Goal: Book appointment/travel/reservation

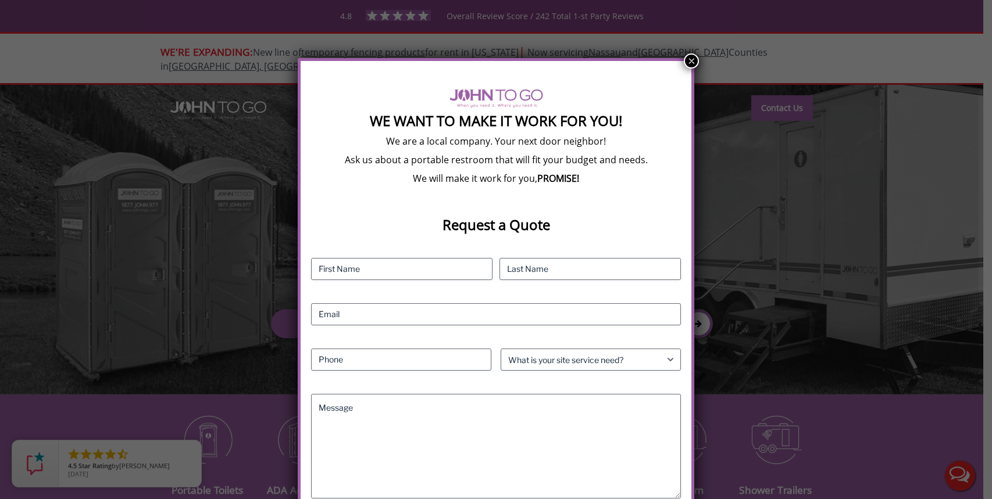
click at [689, 60] on button "×" at bounding box center [691, 60] width 15 height 15
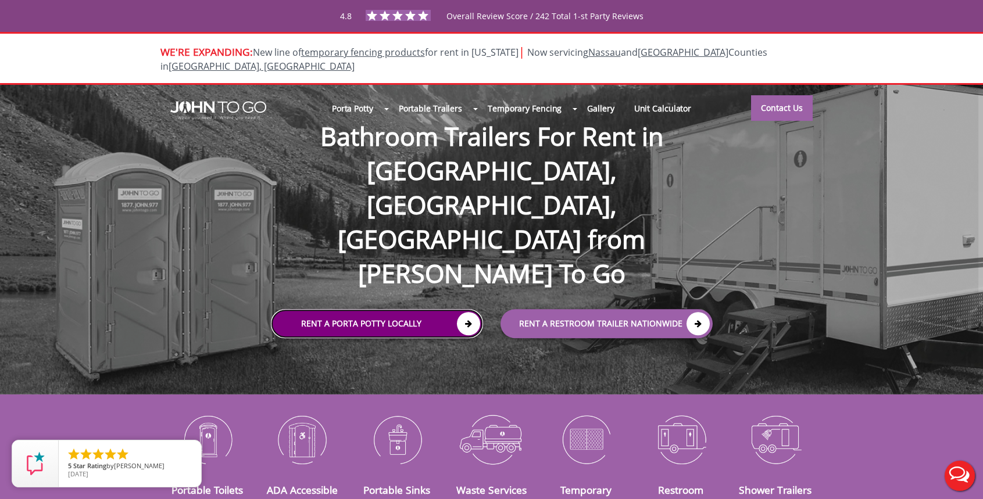
click at [433, 309] on link "Rent a Porta Potty Locally" at bounding box center [377, 323] width 212 height 29
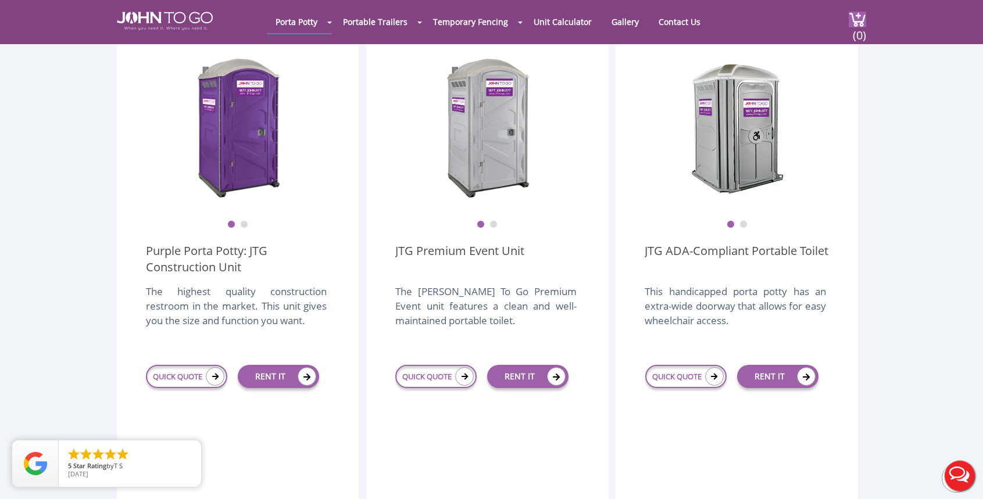
scroll to position [349, 0]
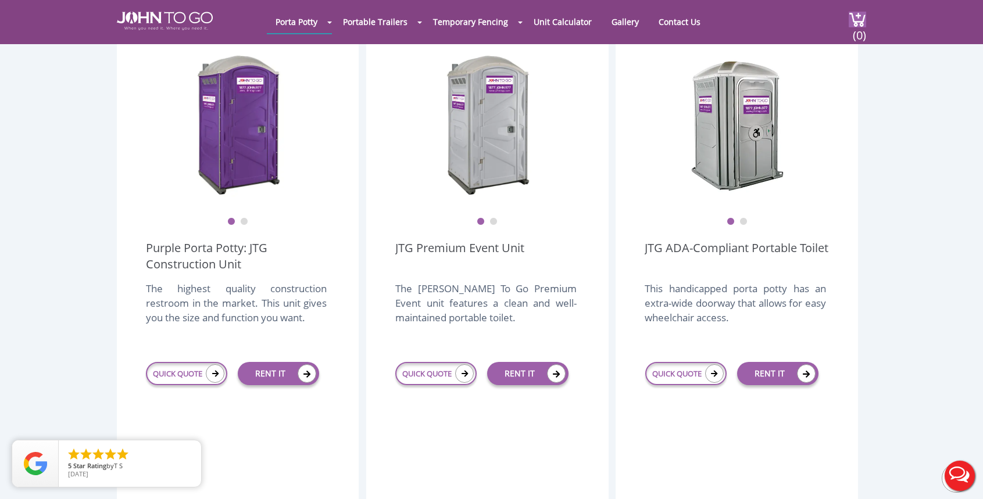
click at [437, 360] on div "QUICK QUOTE" at bounding box center [435, 373] width 81 height 41
click at [440, 362] on link "QUICK QUOTE" at bounding box center [435, 373] width 81 height 23
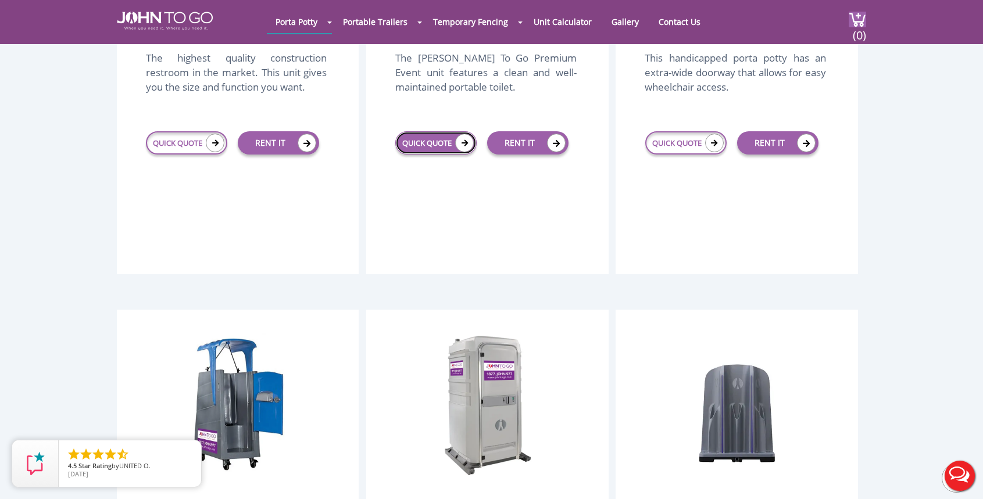
scroll to position [581, 0]
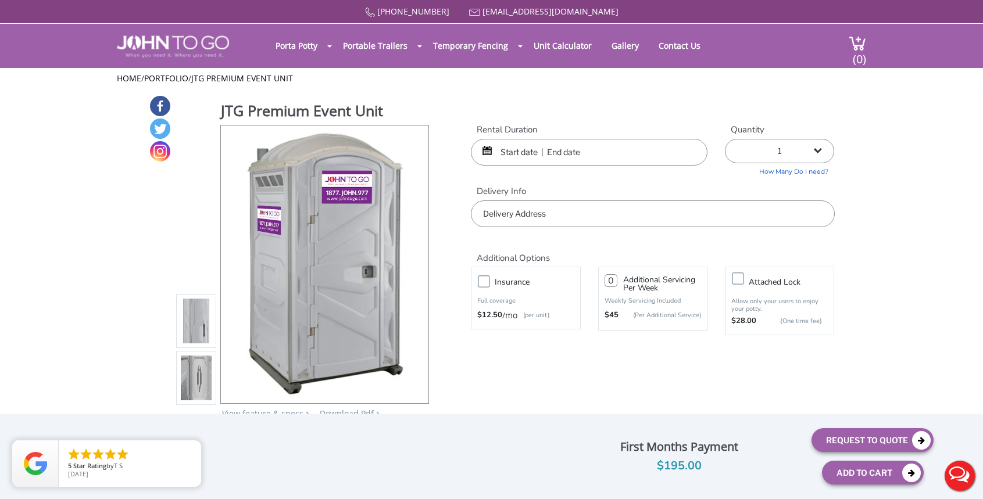
click at [567, 155] on input "text" at bounding box center [589, 152] width 237 height 27
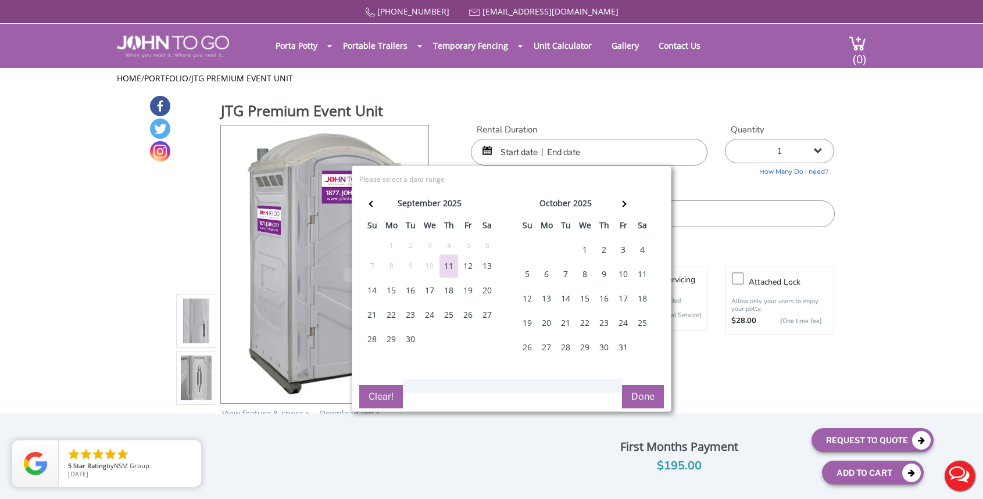
click at [490, 266] on div "13" at bounding box center [487, 266] width 19 height 23
click at [494, 262] on div "13" at bounding box center [487, 266] width 19 height 23
type input "09/13/2025 to 09/13/2025"
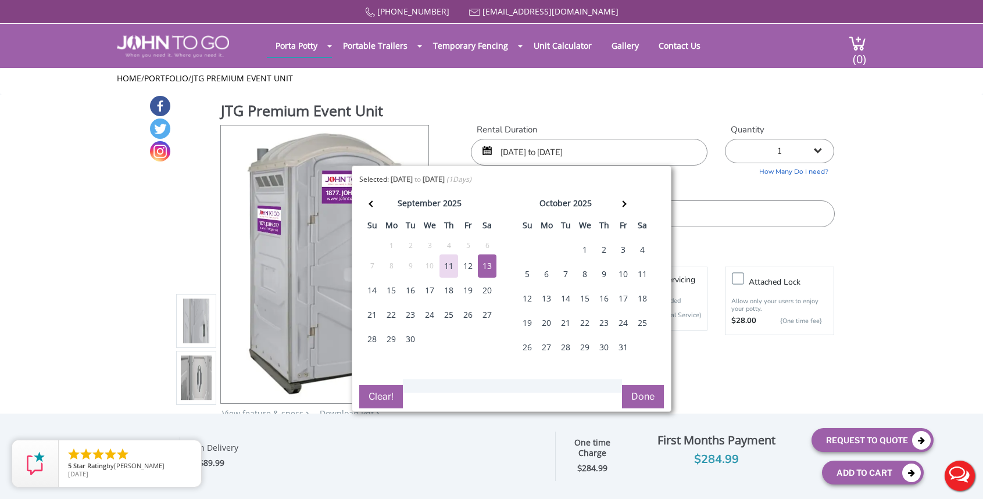
click at [646, 401] on button "Done" at bounding box center [643, 396] width 42 height 23
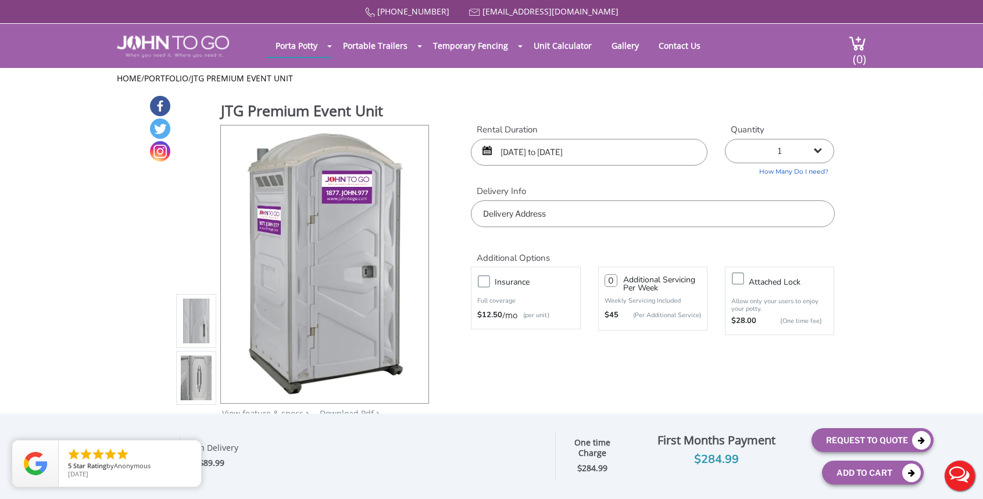
click at [598, 208] on input "text" at bounding box center [652, 214] width 363 height 27
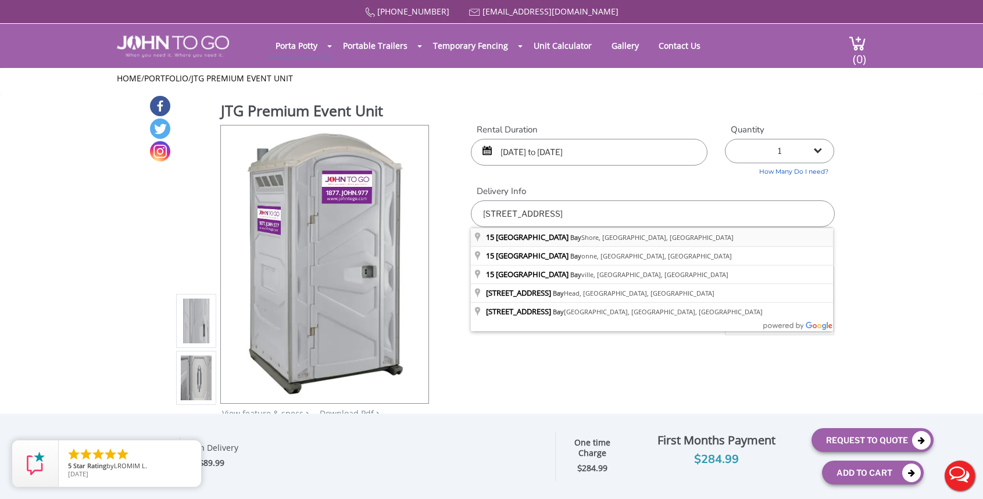
type input "15 Meadow Drive, Bay Shore, NY, USA"
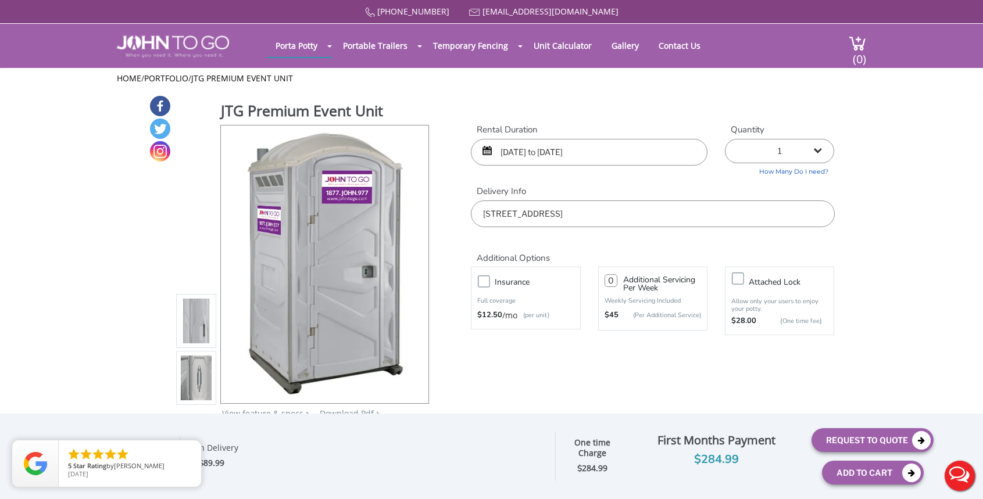
click at [201, 387] on img at bounding box center [196, 378] width 31 height 274
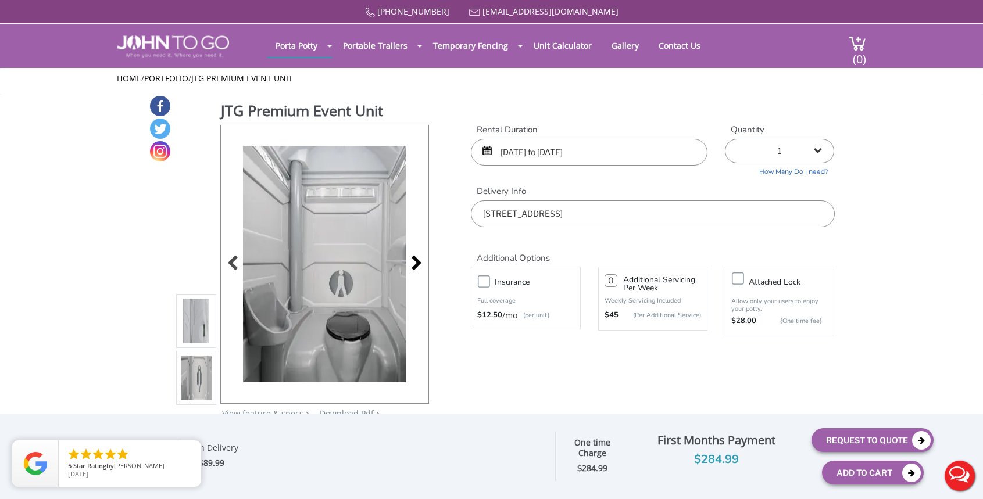
click at [417, 263] on div at bounding box center [413, 264] width 16 height 16
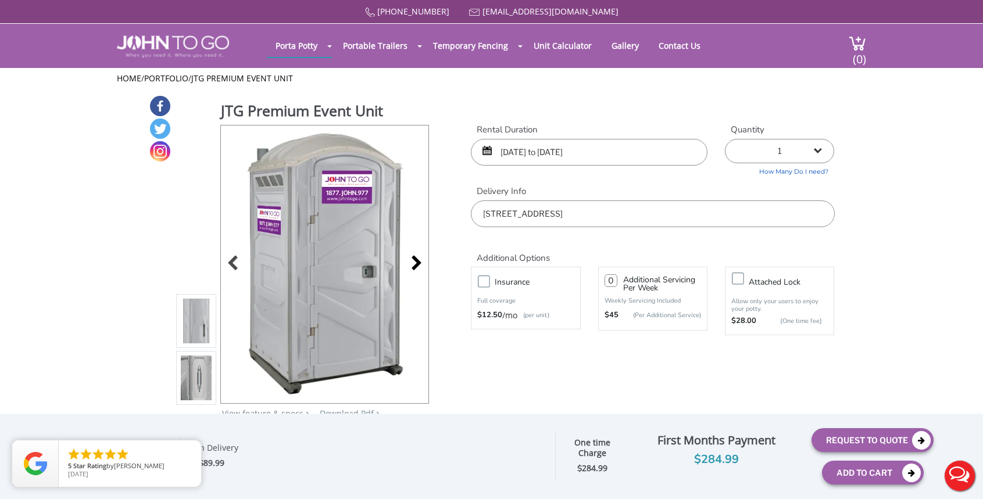
click at [417, 263] on div at bounding box center [413, 264] width 16 height 16
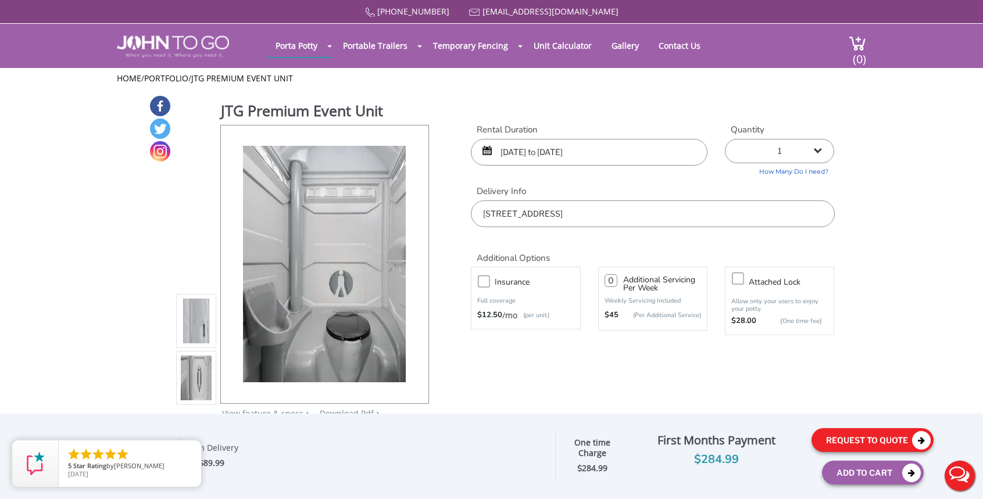
drag, startPoint x: 891, startPoint y: 439, endPoint x: 914, endPoint y: 338, distance: 103.2
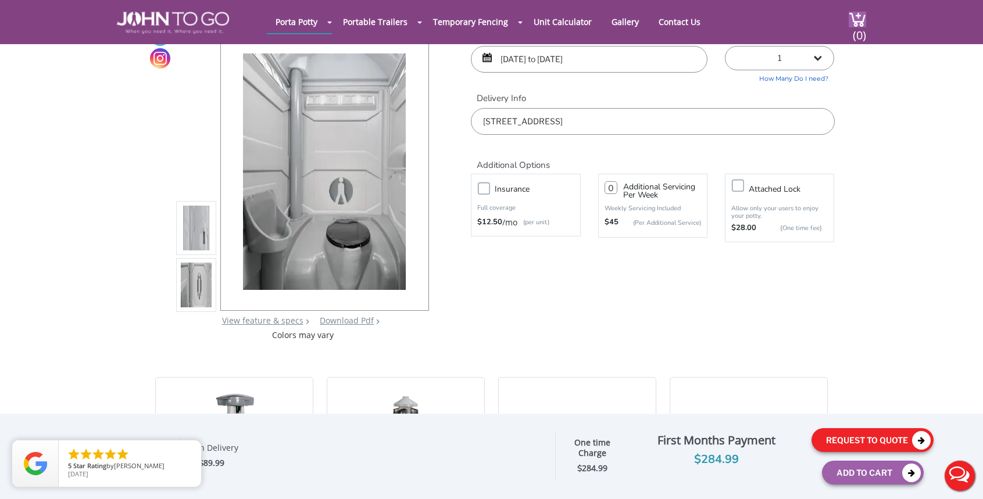
scroll to position [116, 0]
